Goal: Task Accomplishment & Management: Use online tool/utility

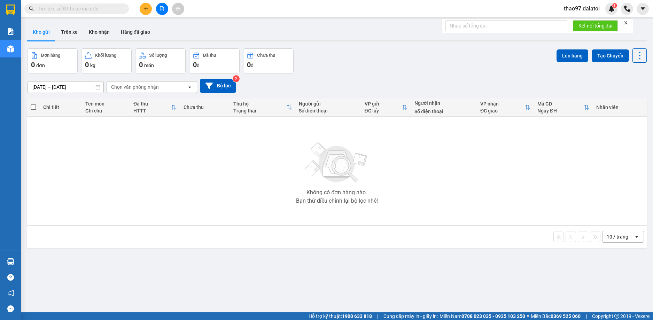
click at [149, 10] on button at bounding box center [146, 9] width 12 height 12
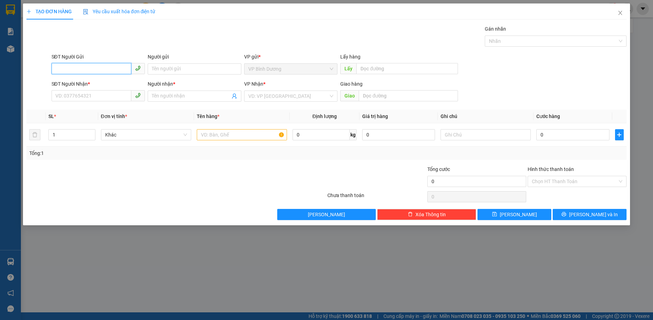
click at [72, 66] on input "SĐT Người Gửi" at bounding box center [92, 68] width 80 height 11
paste input "0971029849"
type input "0971029849"
click at [93, 95] on input "SĐT Người Nhận *" at bounding box center [92, 95] width 80 height 11
paste input "0971029849"
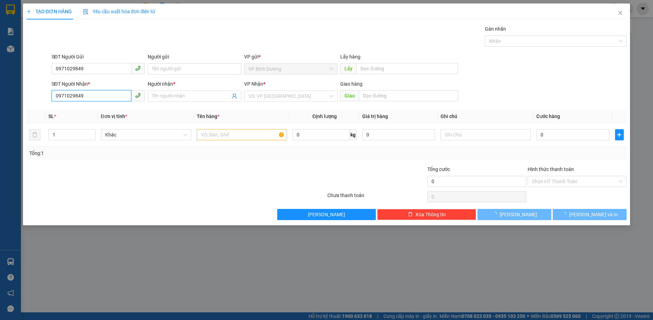
type input "0971029849"
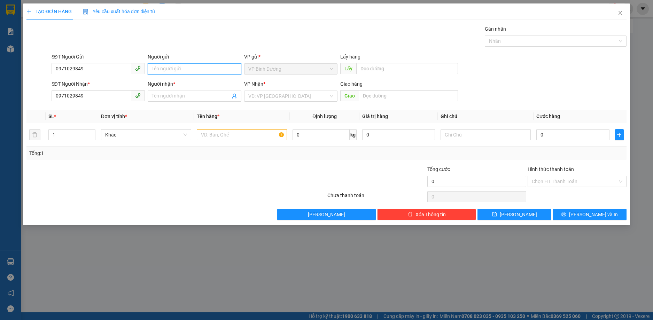
click at [173, 71] on input "Người gửi" at bounding box center [195, 68] width 94 height 11
paste input "[PERSON_NAME]"
type input "[PERSON_NAME]"
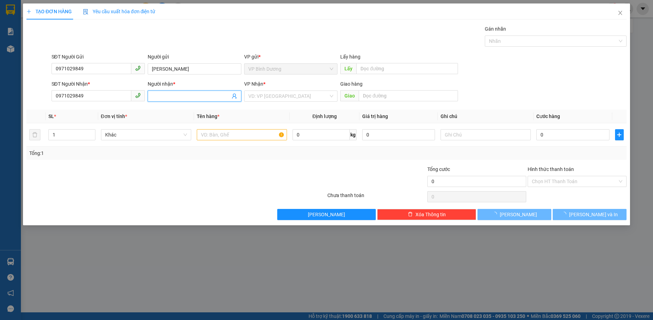
click at [180, 96] on input "Người nhận *" at bounding box center [191, 96] width 78 height 8
paste input "[PERSON_NAME]"
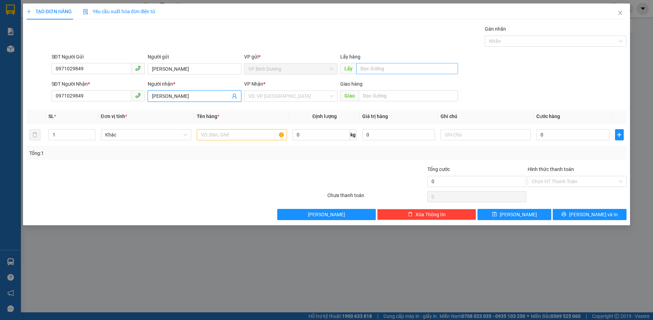
type input "[PERSON_NAME]"
click at [368, 69] on input "text" at bounding box center [407, 68] width 102 height 11
type input "t"
type input "Trạm Hàng Xanh"
click at [283, 98] on input "search" at bounding box center [288, 96] width 80 height 10
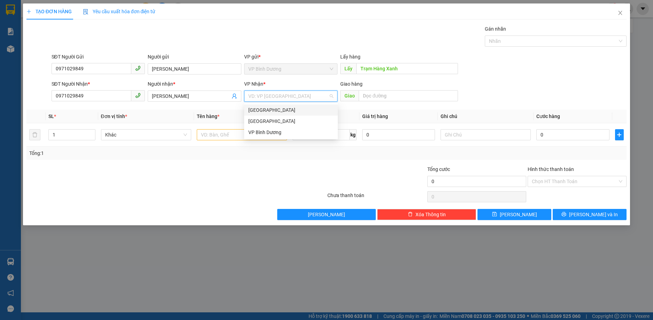
click at [269, 112] on div "[GEOGRAPHIC_DATA]" at bounding box center [290, 110] width 85 height 8
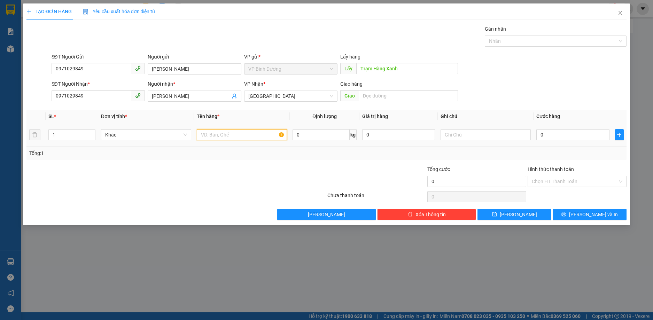
click at [232, 134] on input "text" at bounding box center [242, 134] width 90 height 11
click at [218, 133] on input "1 vali sixe 24" at bounding box center [242, 134] width 90 height 11
type input "1 vali size 24"
click at [455, 133] on input "text" at bounding box center [485, 134] width 90 height 11
type input "xe 857"
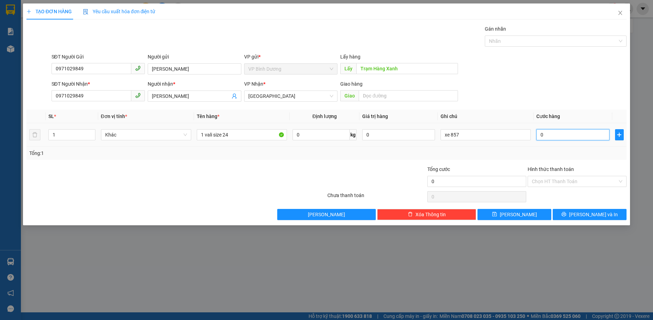
click at [556, 131] on input "0" at bounding box center [572, 134] width 73 height 11
type input "7"
type input "70"
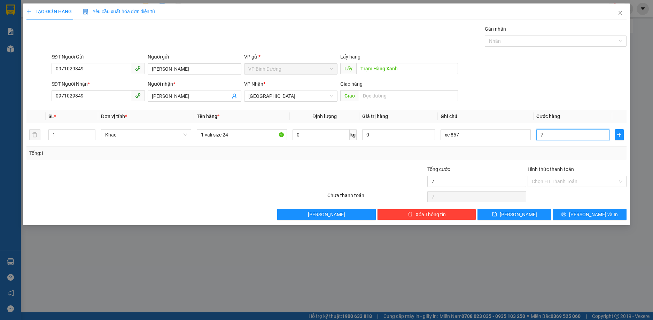
type input "70"
type input "700"
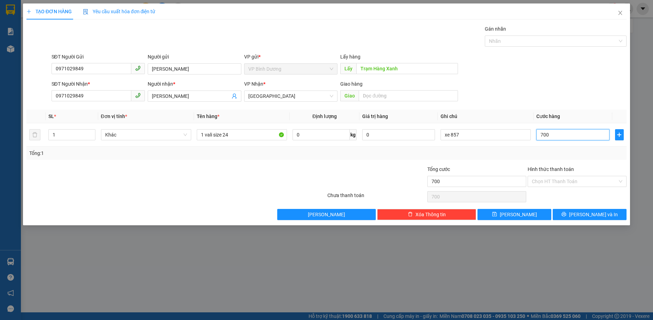
type input "7.000"
type input "70.000"
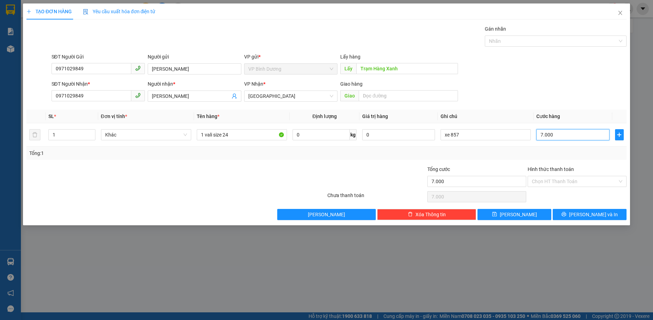
type input "70.000"
click at [526, 214] on button "[PERSON_NAME]" at bounding box center [514, 214] width 74 height 11
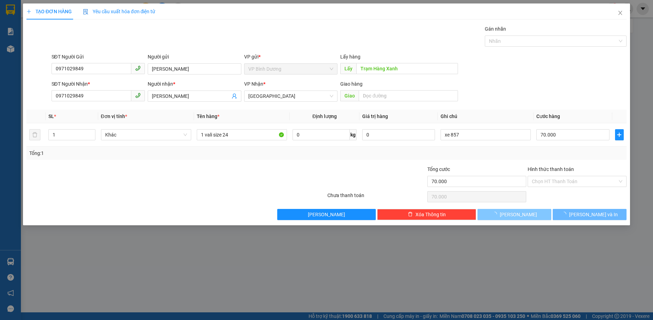
type input "0"
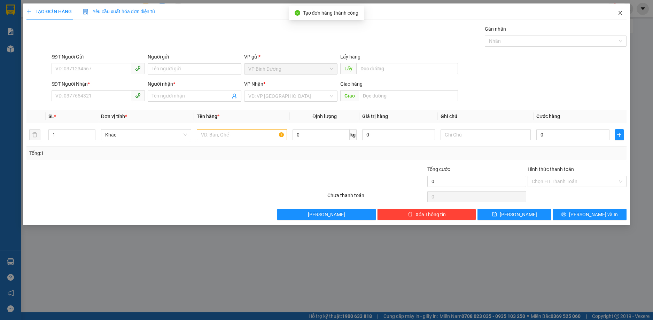
drag, startPoint x: 620, startPoint y: 12, endPoint x: 613, endPoint y: 21, distance: 11.6
click at [620, 12] on icon "close" at bounding box center [620, 13] width 6 height 6
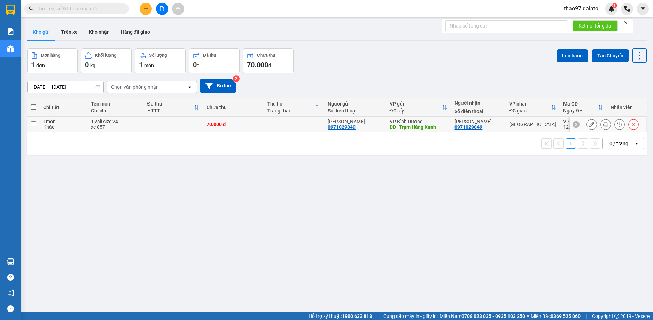
click at [33, 125] on input "checkbox" at bounding box center [33, 123] width 5 height 5
checkbox input "true"
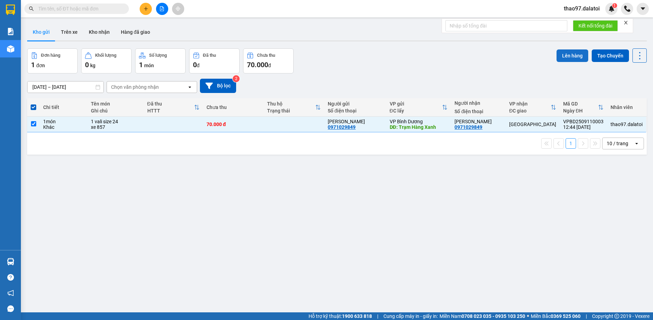
click at [571, 60] on button "Lên hàng" at bounding box center [572, 55] width 32 height 13
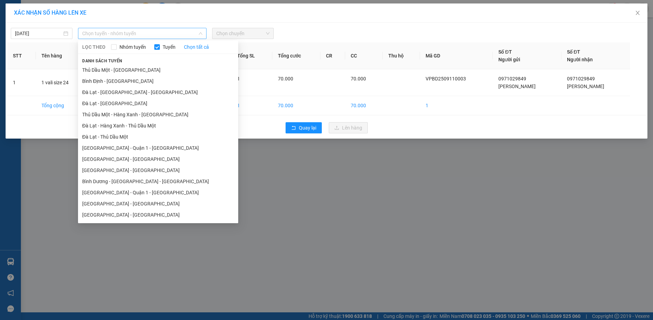
click at [102, 32] on span "Chọn tuyến - nhóm tuyến" at bounding box center [142, 33] width 120 height 10
click at [105, 156] on li "[GEOGRAPHIC_DATA] - [GEOGRAPHIC_DATA]" at bounding box center [158, 159] width 160 height 11
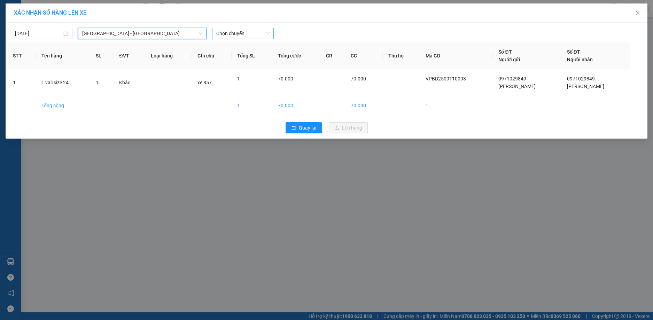
click at [242, 31] on span "Chọn chuyến" at bounding box center [242, 33] width 53 height 10
click at [237, 54] on div "23:30 - 50H-368.57" at bounding box center [243, 58] width 63 height 11
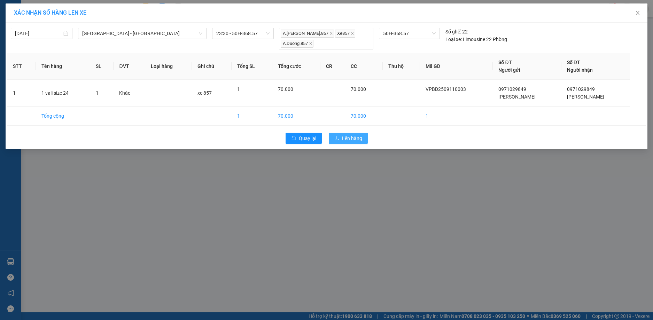
click at [345, 140] on span "Lên hàng" at bounding box center [352, 138] width 20 height 8
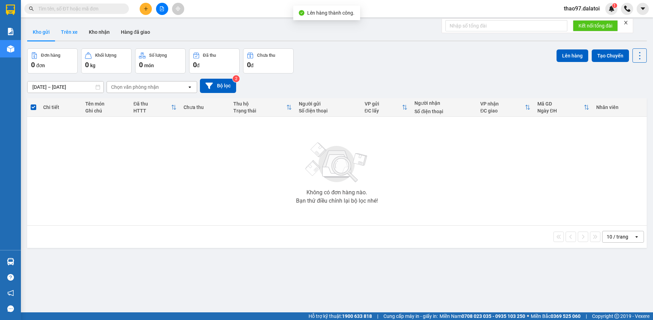
click at [65, 36] on button "Trên xe" at bounding box center [69, 32] width 28 height 17
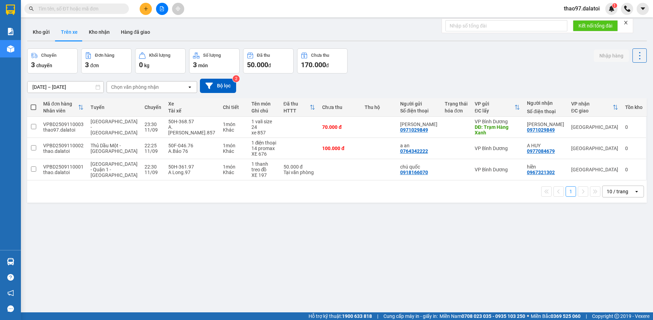
click at [215, 224] on div "ver 1.8.143 Kho gửi Trên xe Kho nhận Hàng đã giao Chuyến 3 chuyến Đơn hàng 3 đơ…" at bounding box center [336, 181] width 625 height 320
